Goal: Task Accomplishment & Management: Use online tool/utility

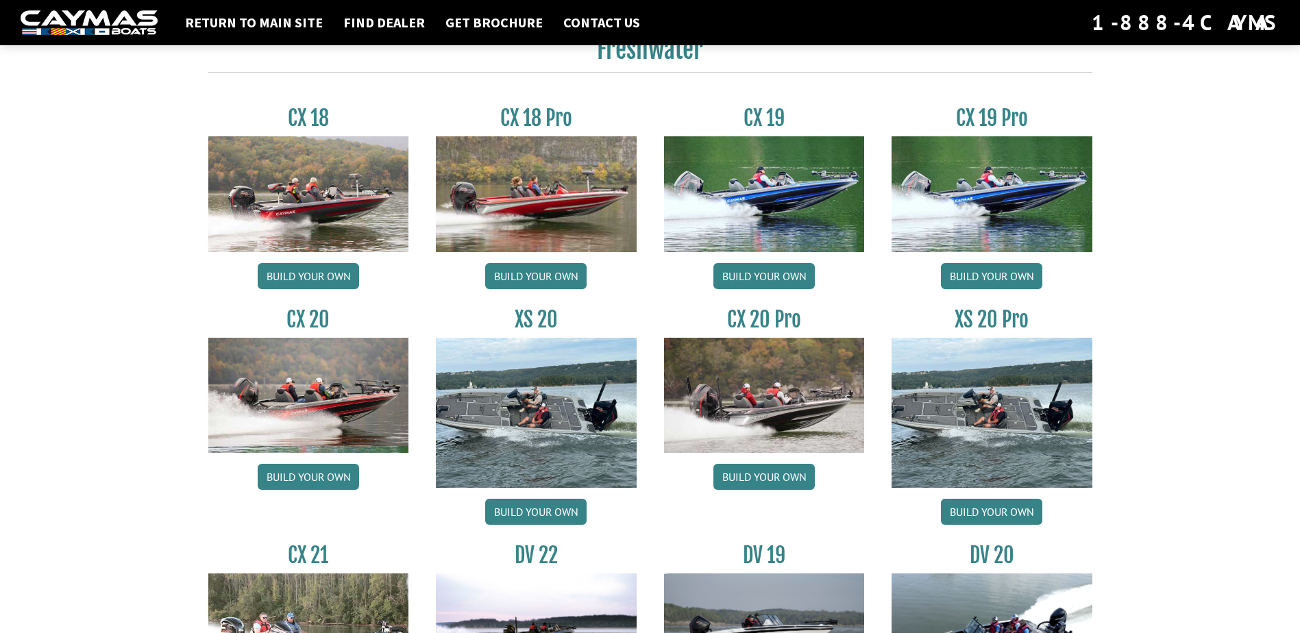
scroll to position [1165, 0]
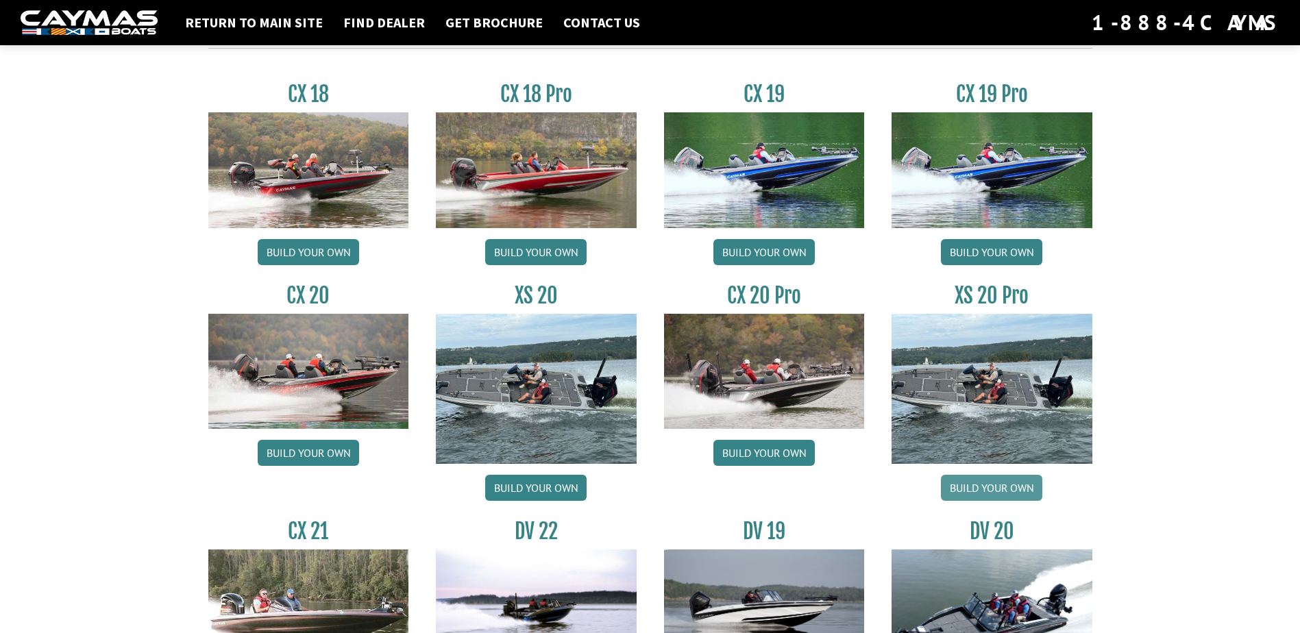
click at [994, 485] on link "Build your own" at bounding box center [991, 488] width 101 height 26
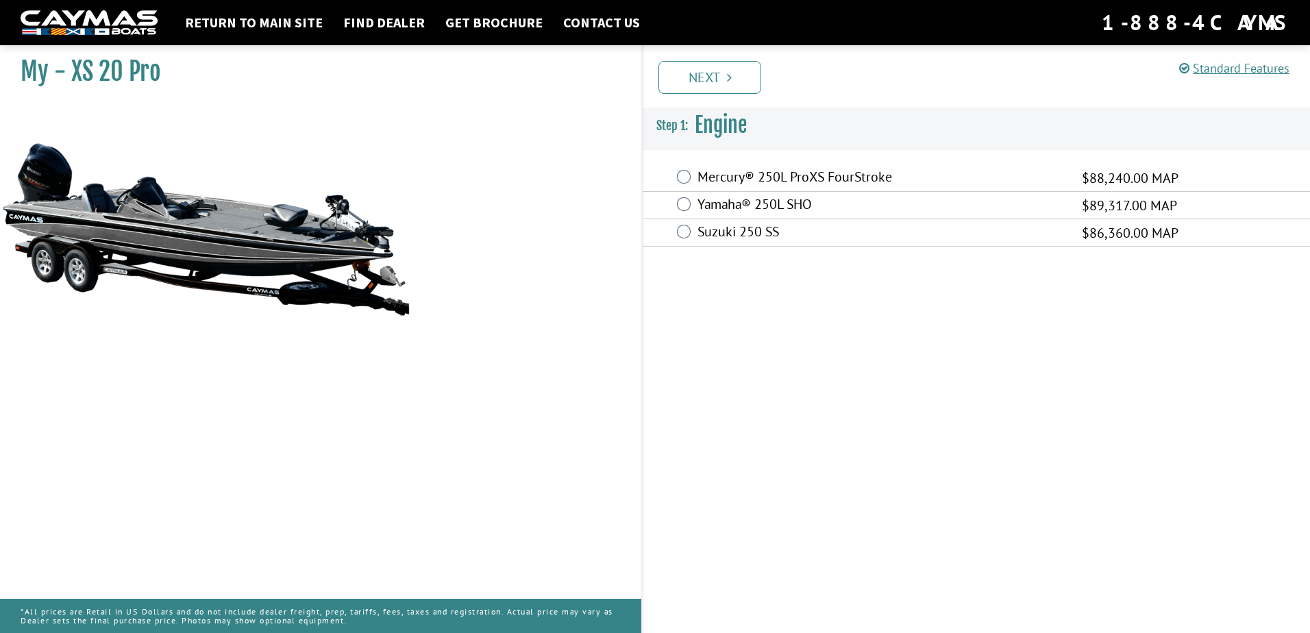
click at [787, 205] on label "Yamaha® 250L SHO" at bounding box center [881, 206] width 367 height 20
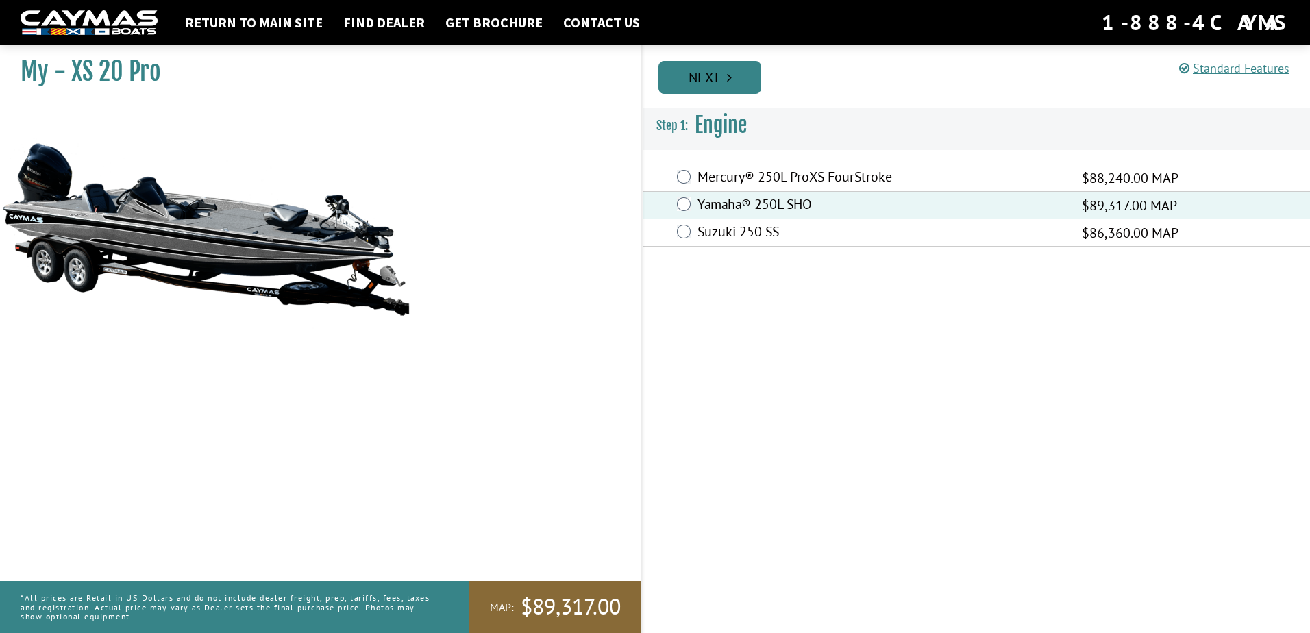
click at [726, 67] on link "Next" at bounding box center [710, 77] width 103 height 33
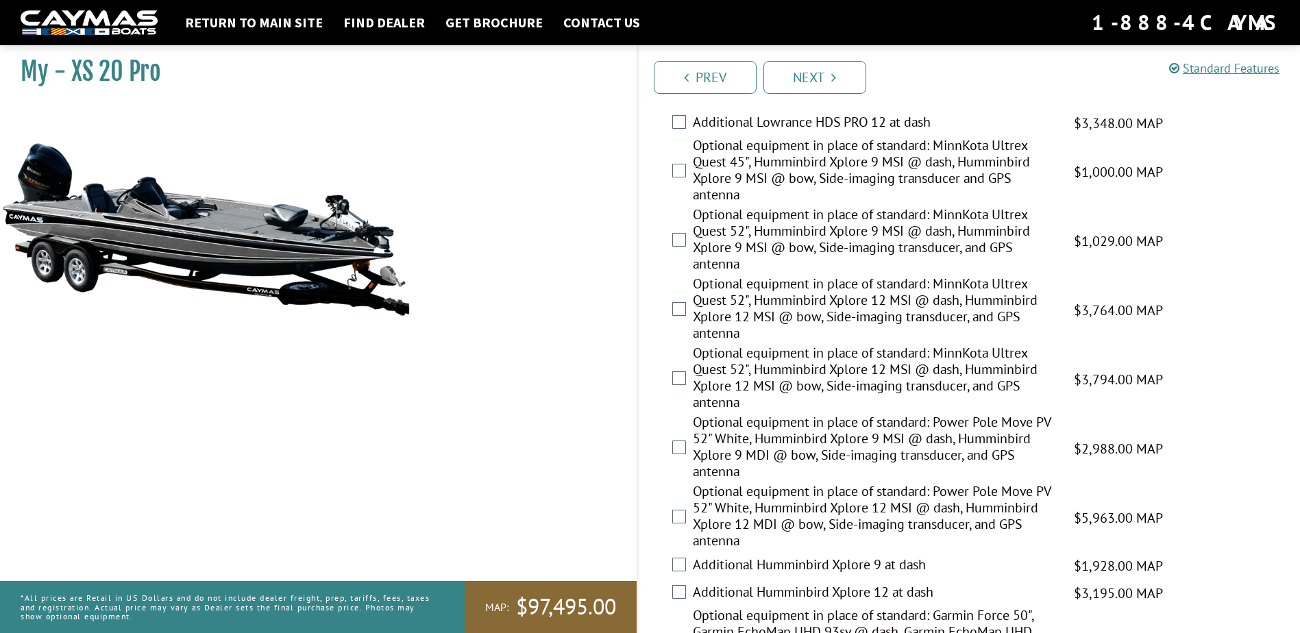
scroll to position [480, 0]
